Goal: Task Accomplishment & Management: Use online tool/utility

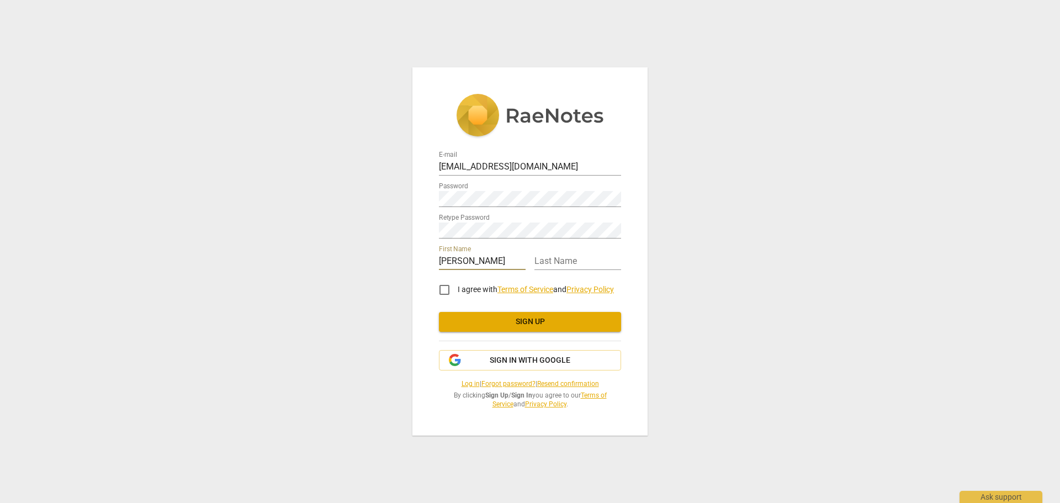
type input "[PERSON_NAME]"
type input "Stibol"
click at [449, 288] on input "I agree with Terms of Service and Privacy Policy" at bounding box center [444, 289] width 26 height 26
checkbox input "true"
click at [484, 327] on button "Sign up" at bounding box center [530, 322] width 182 height 20
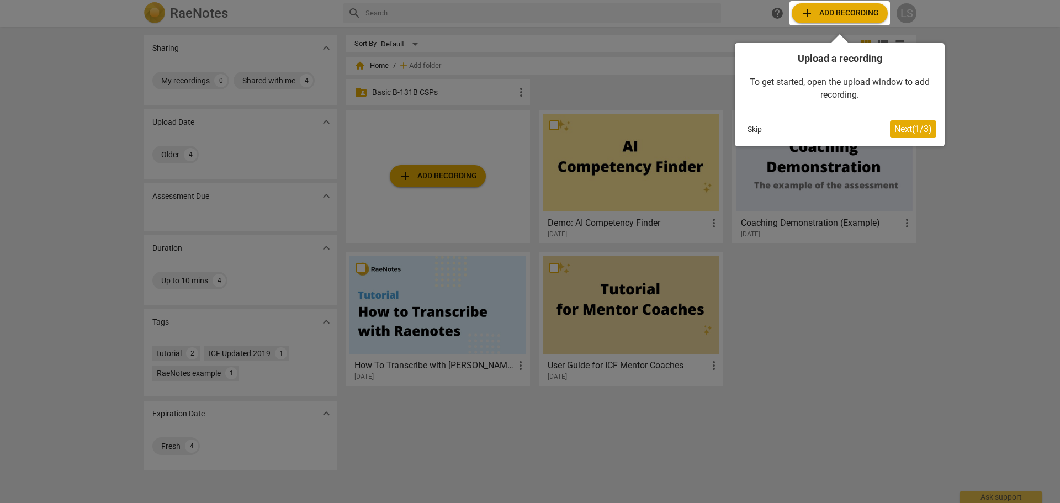
click at [987, 175] on div at bounding box center [530, 251] width 1060 height 503
click at [924, 133] on span "Next ( 1 / 3 )" at bounding box center [913, 129] width 38 height 10
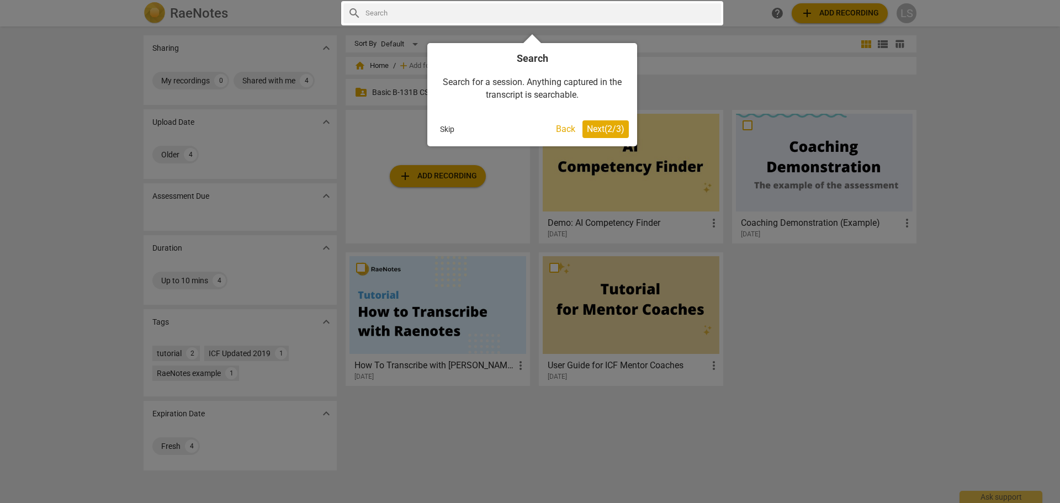
click at [618, 134] on span "Next ( 2 / 3 )" at bounding box center [606, 129] width 38 height 10
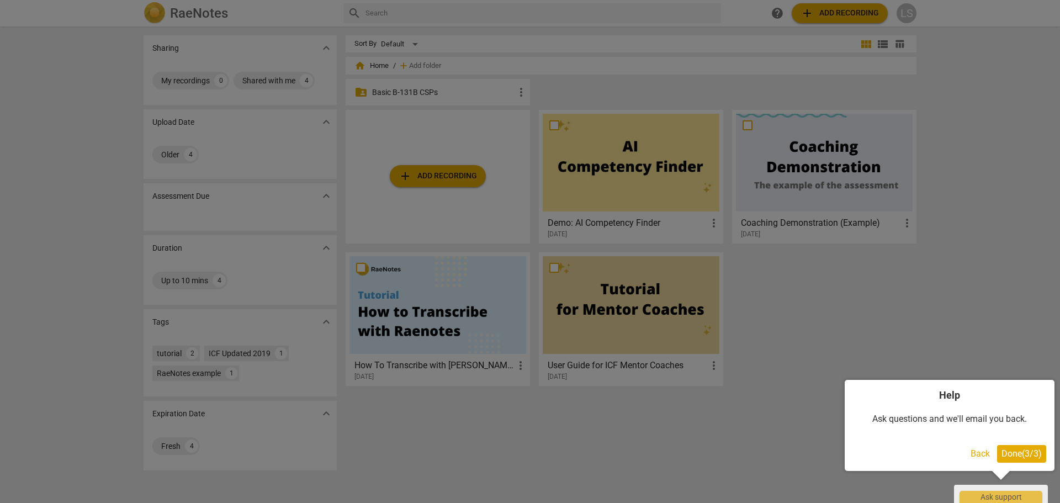
click at [1012, 455] on span "Done ( 3 / 3 )" at bounding box center [1021, 453] width 40 height 10
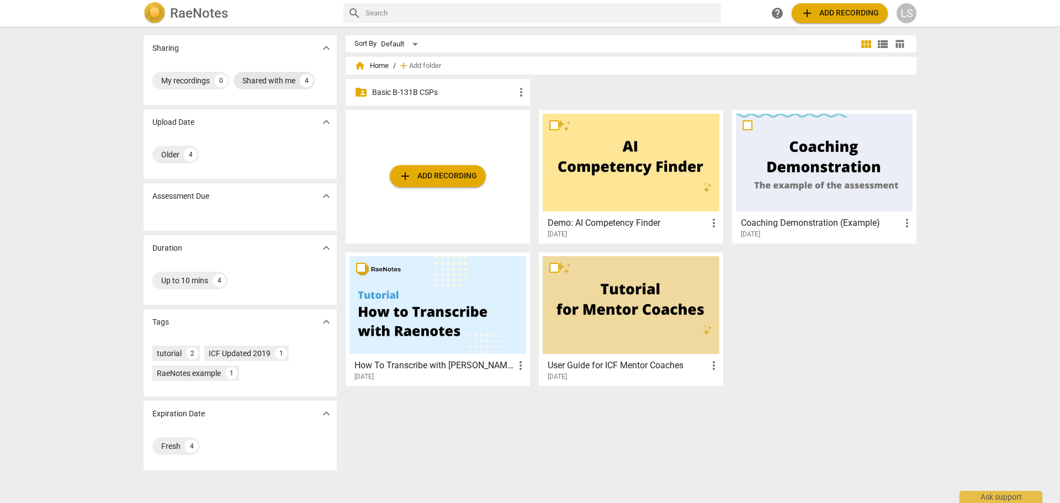
click at [272, 86] on div "Shared with me 4" at bounding box center [273, 81] width 81 height 18
click at [194, 78] on div "Shared with me" at bounding box center [187, 80] width 53 height 11
click at [276, 83] on div "Shared with me" at bounding box center [268, 80] width 53 height 11
click at [200, 81] on div "Shared with me" at bounding box center [187, 80] width 53 height 11
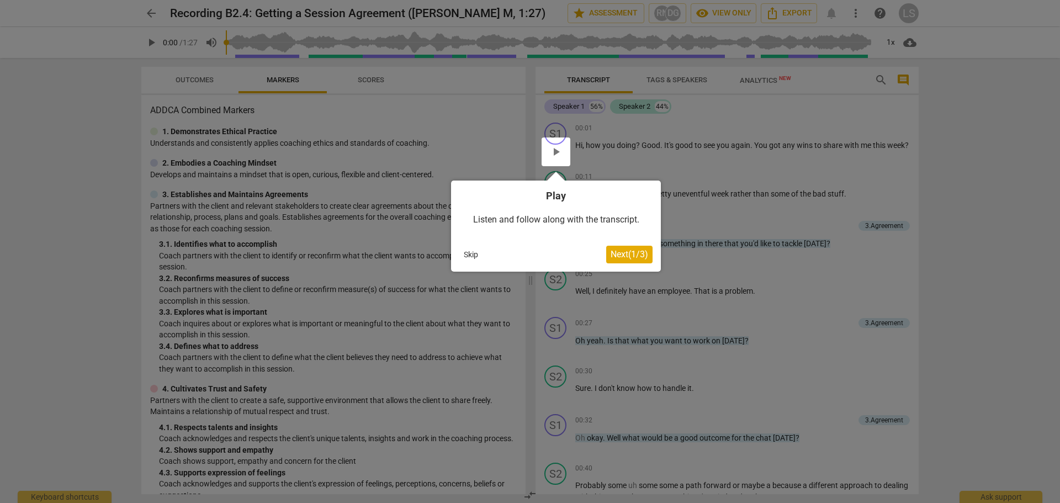
click at [623, 256] on span "Next ( 1 / 3 )" at bounding box center [629, 254] width 38 height 10
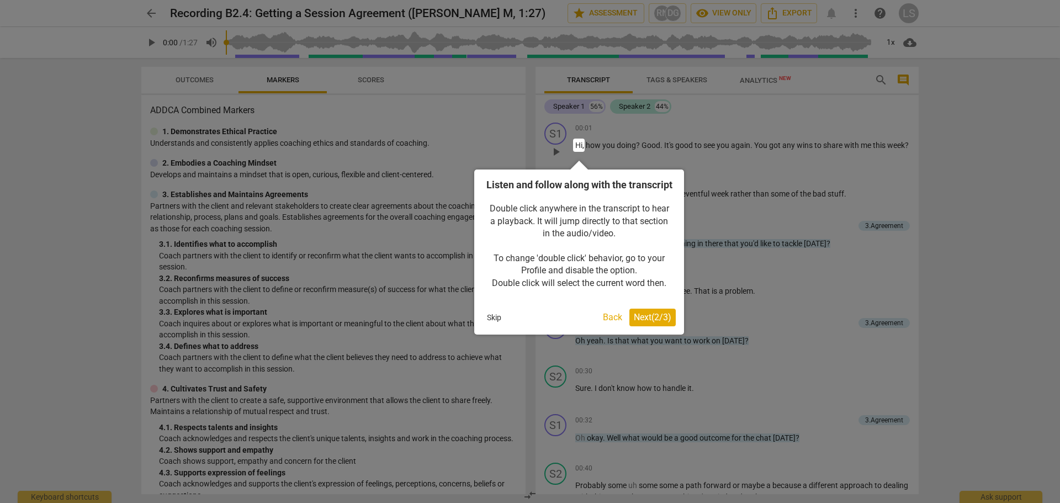
click at [647, 326] on div "Skip Back Next ( 2 / 3 )" at bounding box center [578, 317] width 193 height 18
click at [642, 322] on span "Next ( 2 / 3 )" at bounding box center [653, 317] width 38 height 10
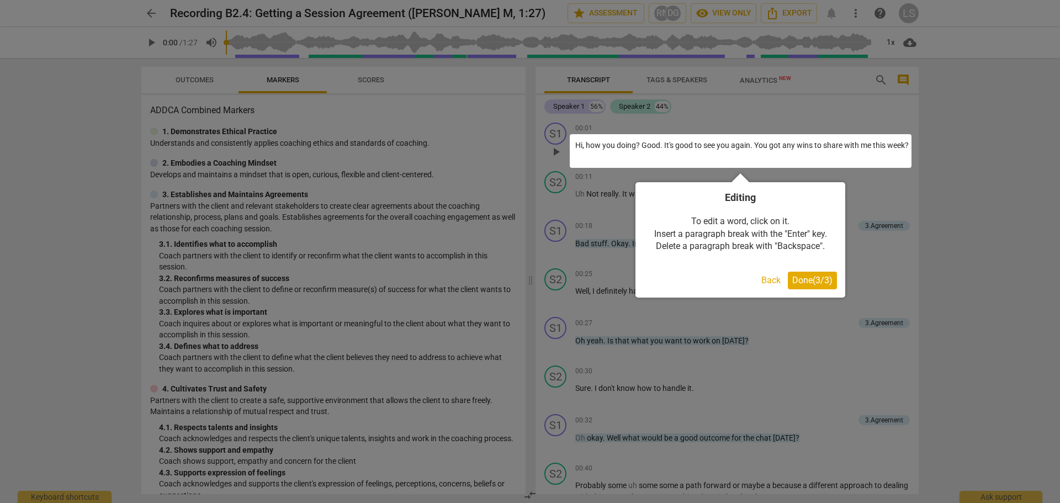
click at [822, 284] on span "Done ( 3 / 3 )" at bounding box center [812, 280] width 40 height 10
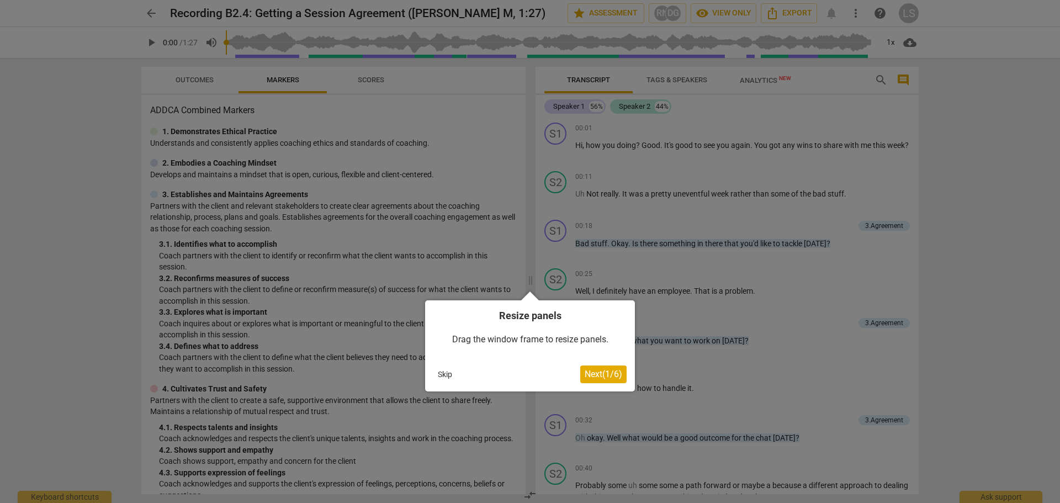
click at [447, 371] on button "Skip" at bounding box center [444, 374] width 23 height 17
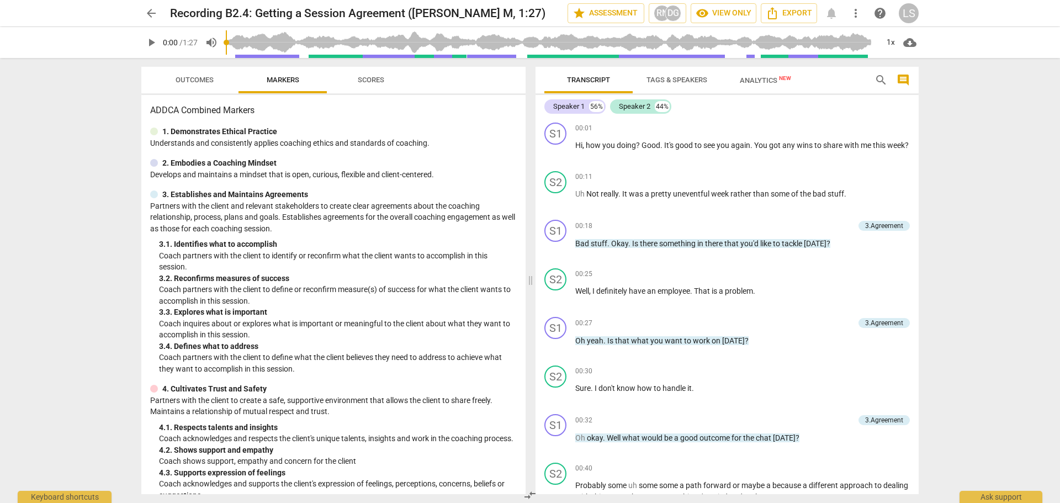
click at [150, 45] on span "play_arrow" at bounding box center [151, 42] width 13 height 13
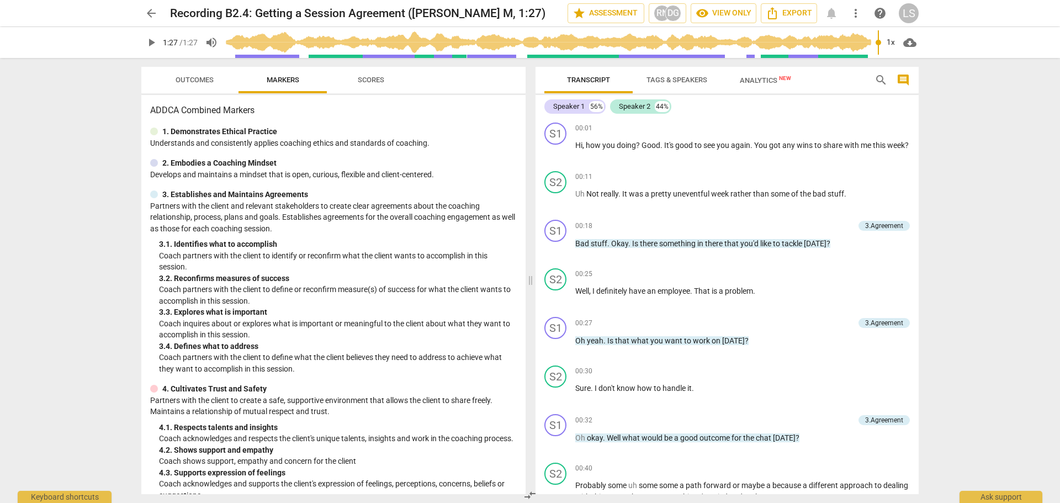
click at [155, 135] on div at bounding box center [154, 131] width 8 height 8
click at [152, 165] on div at bounding box center [154, 163] width 8 height 8
click at [153, 194] on div at bounding box center [154, 194] width 8 height 8
click at [755, 77] on span "Analytics New" at bounding box center [764, 80] width 51 height 8
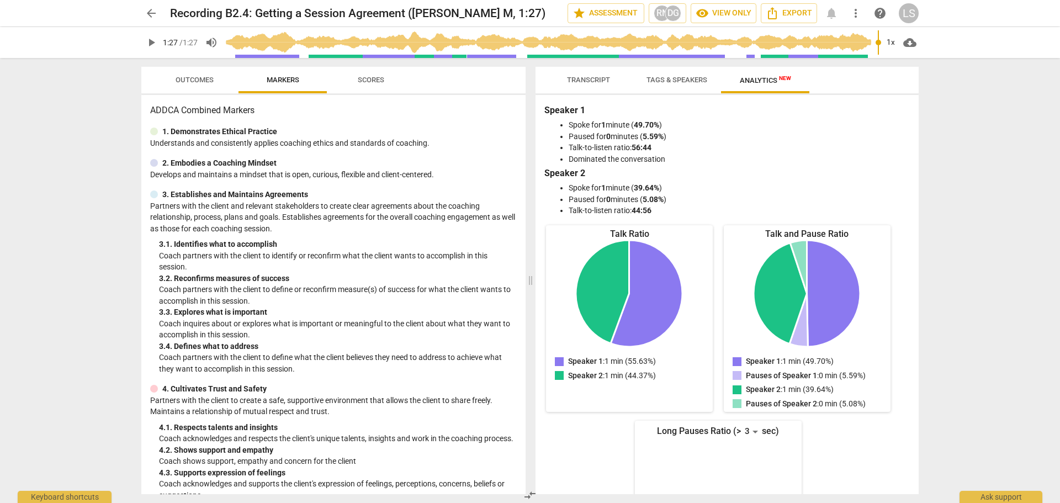
click at [675, 83] on span "Tags & Speakers" at bounding box center [676, 80] width 61 height 8
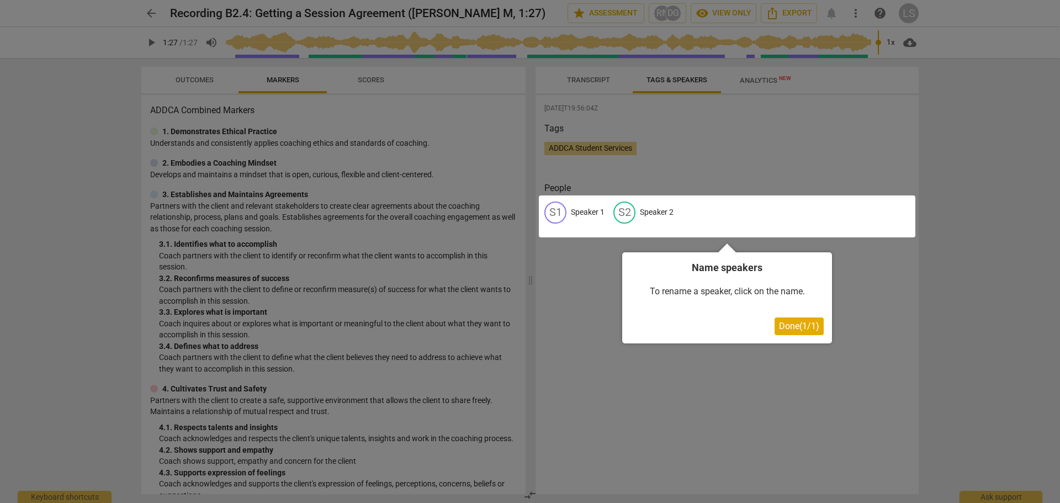
click at [575, 89] on div at bounding box center [530, 251] width 1060 height 503
click at [798, 329] on span "Done ( 1 / 1 )" at bounding box center [799, 326] width 40 height 10
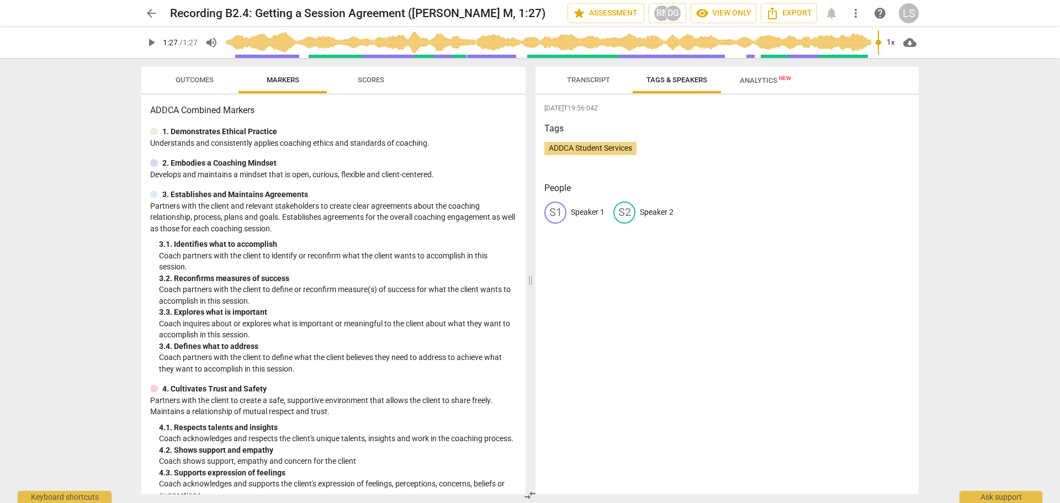
click at [577, 84] on span "Transcript" at bounding box center [589, 80] width 70 height 15
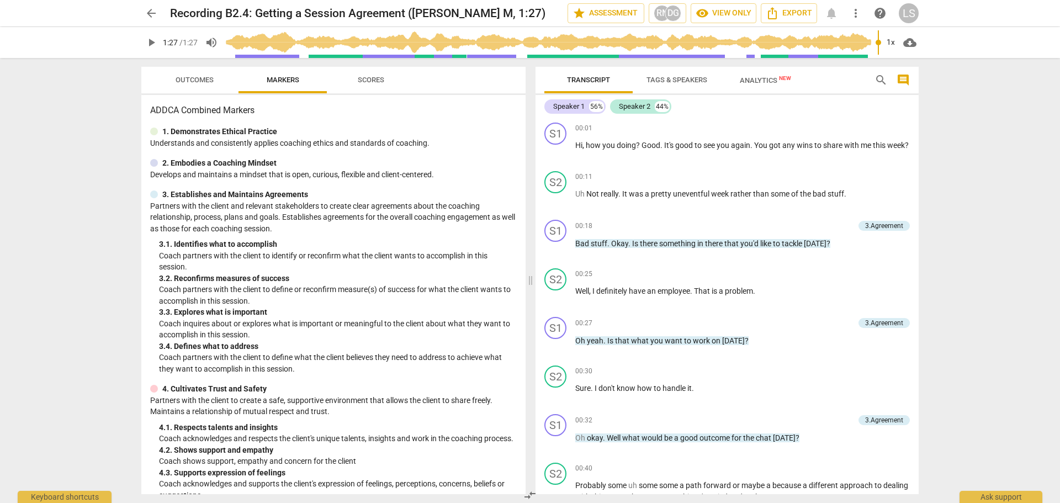
click at [199, 82] on span "Outcomes" at bounding box center [194, 80] width 38 height 8
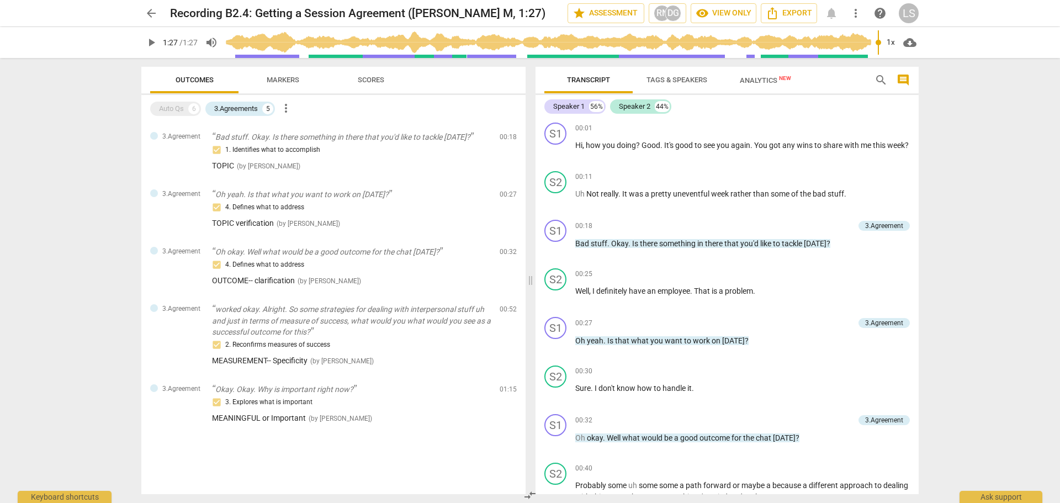
click at [289, 80] on span "Markers" at bounding box center [283, 80] width 33 height 8
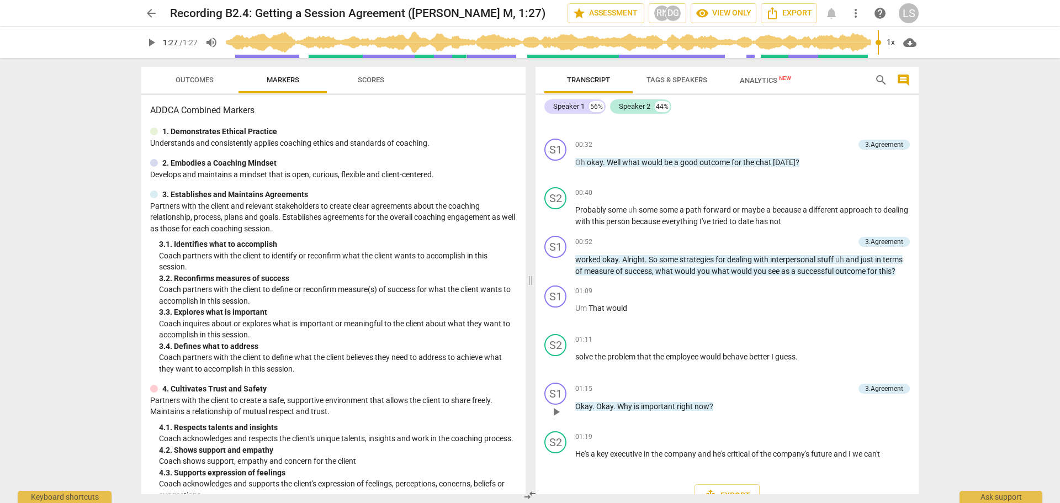
scroll to position [297, 0]
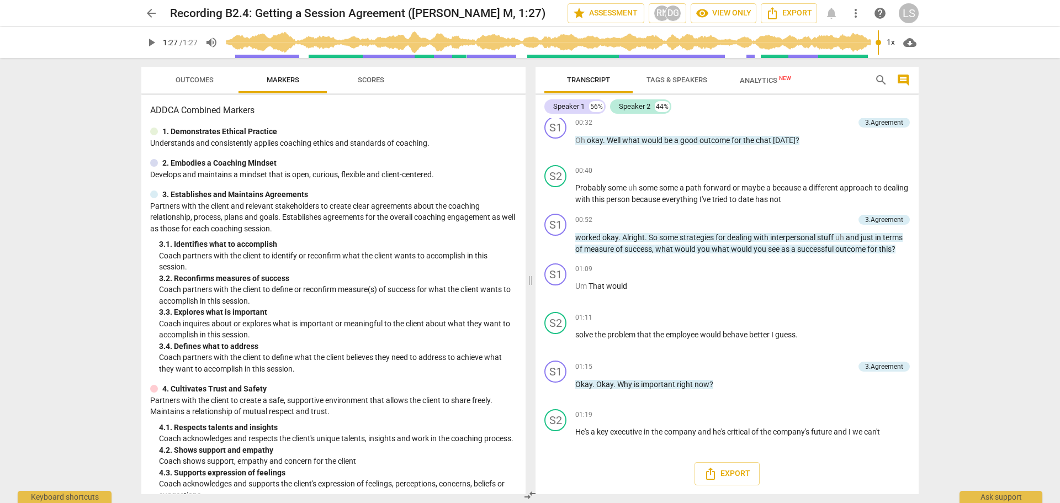
type input "87"
